Goal: Information Seeking & Learning: Learn about a topic

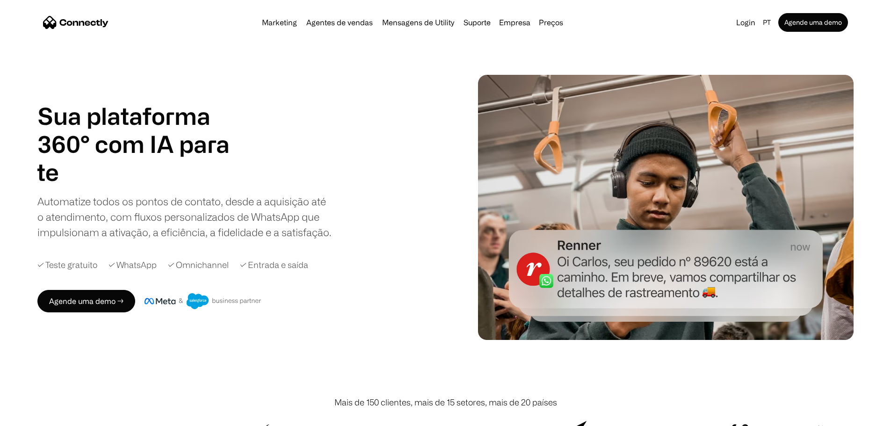
drag, startPoint x: 448, startPoint y: 143, endPoint x: 442, endPoint y: 107, distance: 36.6
click at [442, 107] on div "Sua plataforma 360° com IA para agentes de vendas suporte utility agentes de ve…" at bounding box center [249, 207] width 424 height 210
click at [564, 18] on div "Marketing Agentes de vendas Mensagens de Utility Suporte Empresa Sobre nós Carr…" at bounding box center [412, 22] width 309 height 13
click at [564, 24] on link "Preços" at bounding box center [551, 22] width 32 height 7
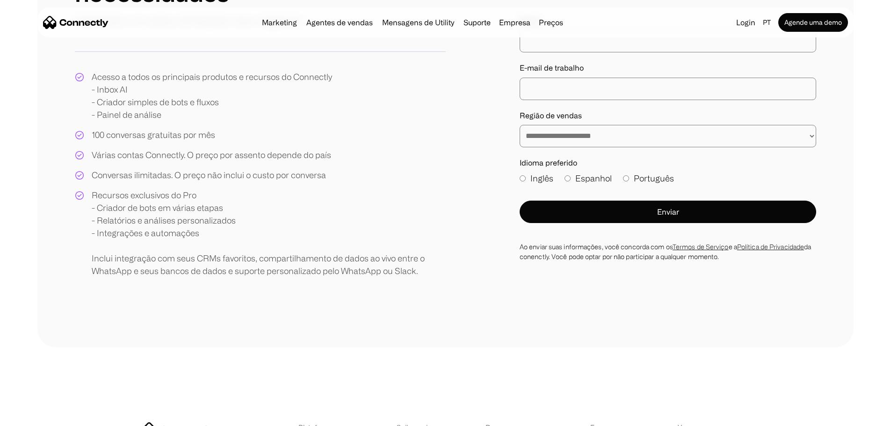
scroll to position [187, 0]
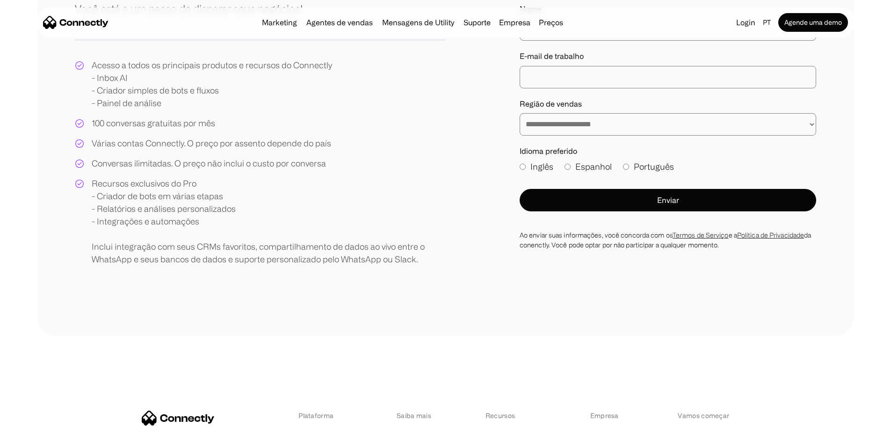
drag, startPoint x: 417, startPoint y: 233, endPoint x: 374, endPoint y: 240, distance: 44.0
click at [374, 240] on div "Recursos exclusivos do Pro - Criador de bots em várias etapas - Relatórios e an…" at bounding box center [269, 221] width 354 height 88
drag, startPoint x: 421, startPoint y: 191, endPoint x: 397, endPoint y: 191, distance: 23.4
click at [397, 191] on div "Acesso a todos os principais produtos e recursos do Connectly - Inbox AI - Cria…" at bounding box center [260, 162] width 371 height 207
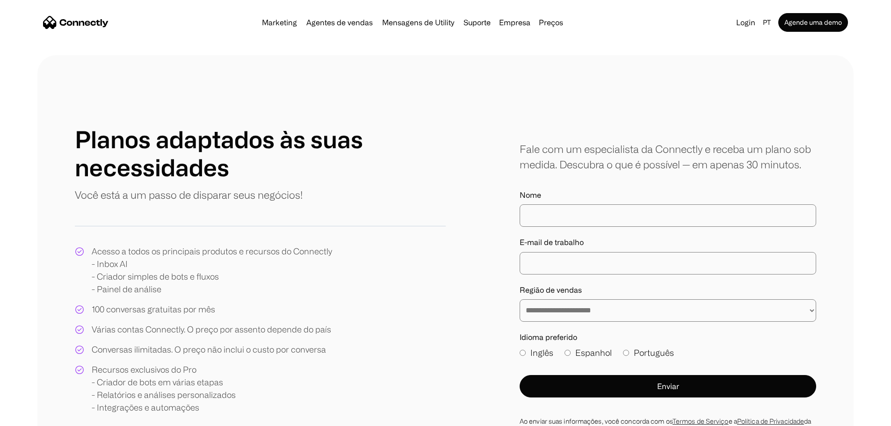
scroll to position [0, 0]
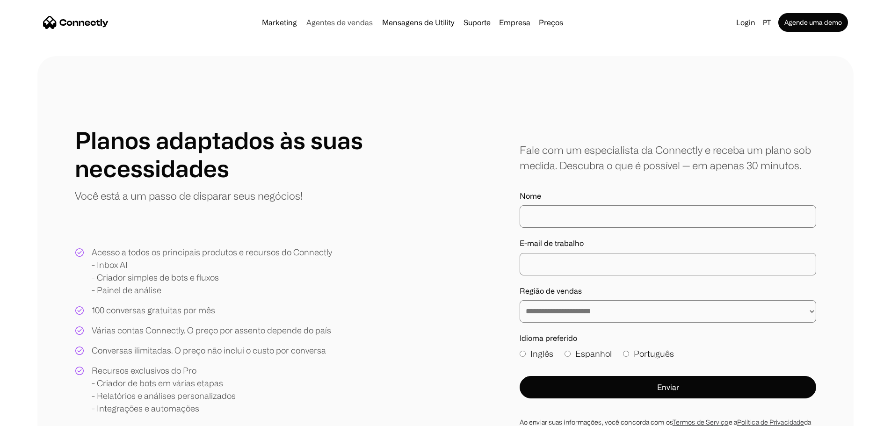
click at [330, 23] on link "Agentes de vendas" at bounding box center [339, 22] width 74 height 7
